Goal: Find specific page/section: Find specific page/section

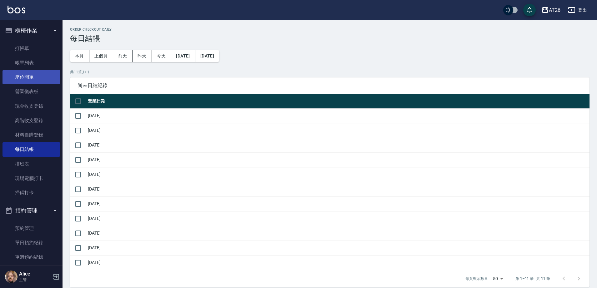
click at [24, 70] on link "座位開單" at bounding box center [32, 77] width 58 height 14
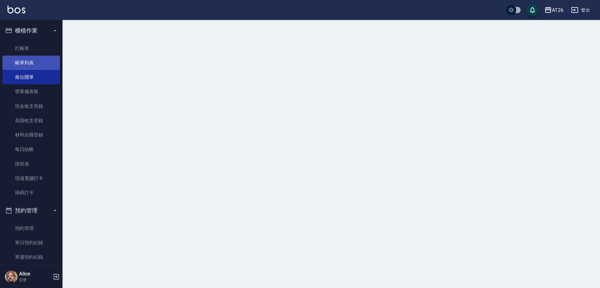
click at [26, 63] on link "帳單列表" at bounding box center [32, 63] width 58 height 14
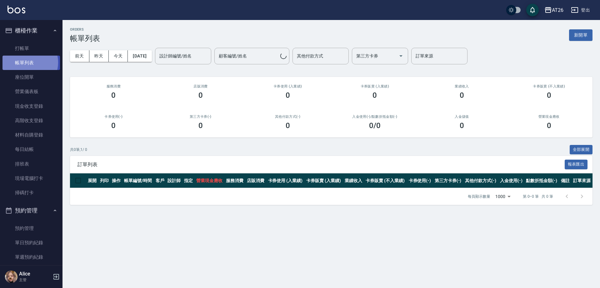
click at [26, 63] on link "帳單列表" at bounding box center [32, 63] width 58 height 14
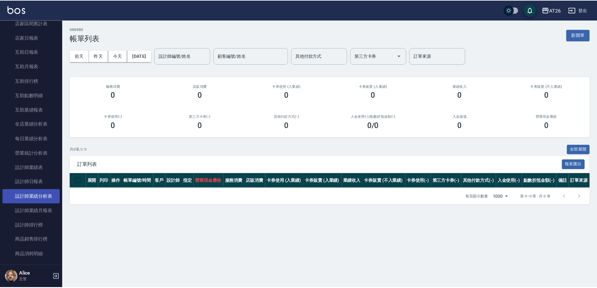
scroll to position [313, 0]
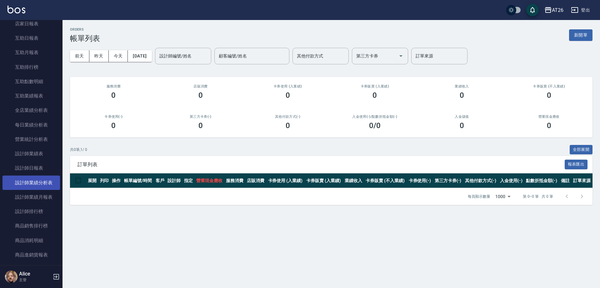
click at [45, 187] on link "設計師業績分析表" at bounding box center [32, 183] width 58 height 14
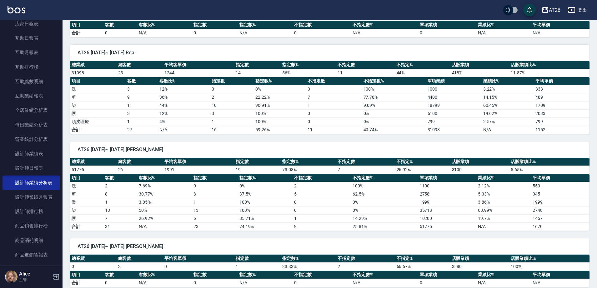
scroll to position [793, 0]
